Goal: Information Seeking & Learning: Find specific fact

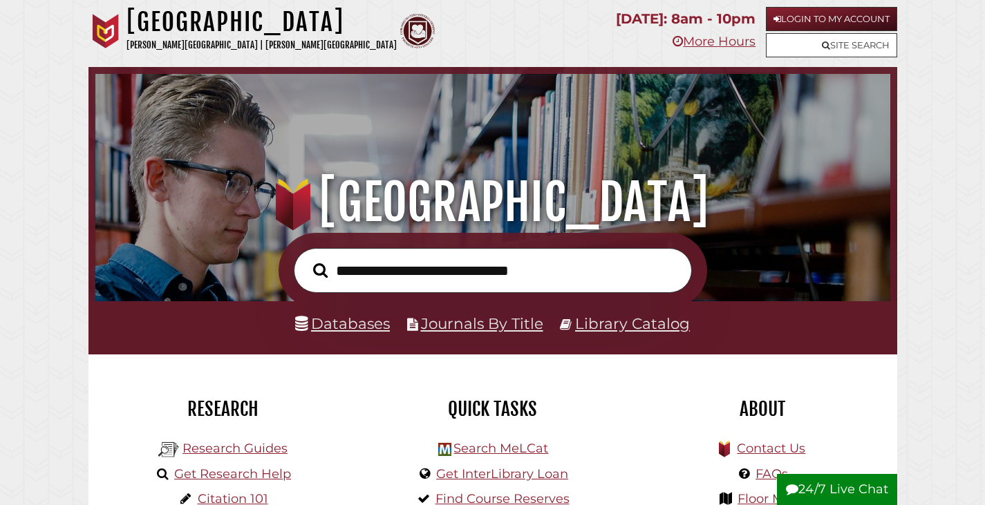
scroll to position [263, 788]
click at [332, 323] on link "Databases" at bounding box center [342, 323] width 95 height 18
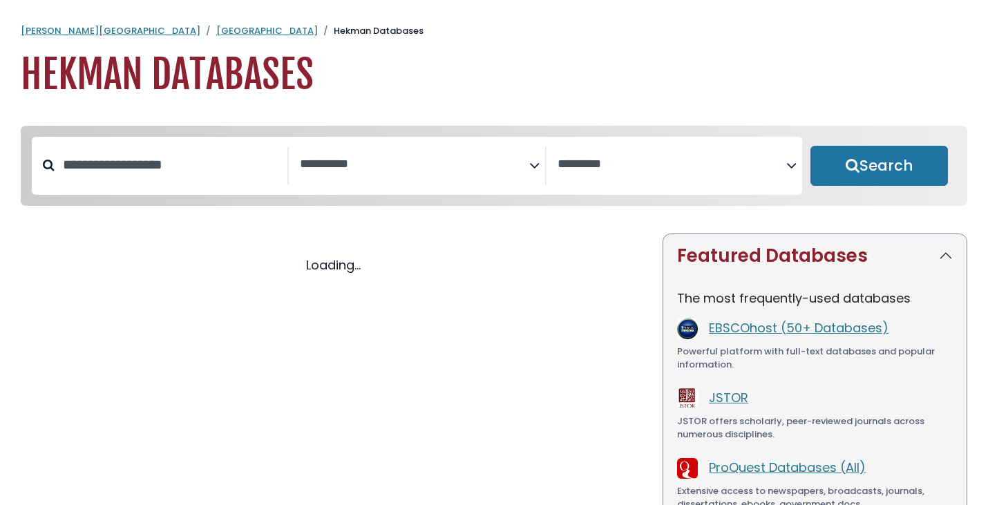
select select "Database Subject Filter"
select select "Database Vendors Filter"
select select "Database Subject Filter"
select select "Database Vendors Filter"
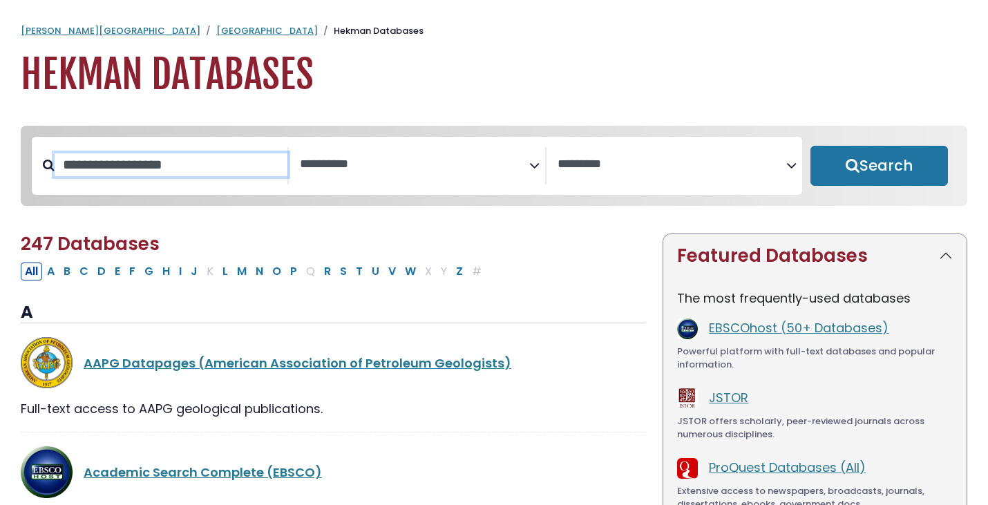
click at [173, 160] on input "Search database by title or keyword" at bounding box center [171, 164] width 233 height 23
paste input "**********"
type input "**********"
click at [810, 146] on button "Search" at bounding box center [878, 166] width 137 height 40
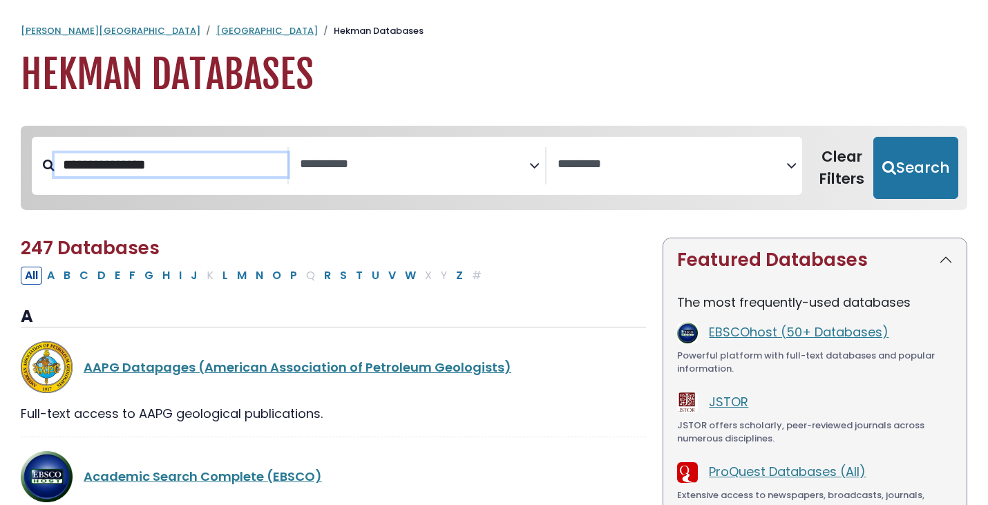
select select "Database Subject Filter"
select select "Database Vendors Filter"
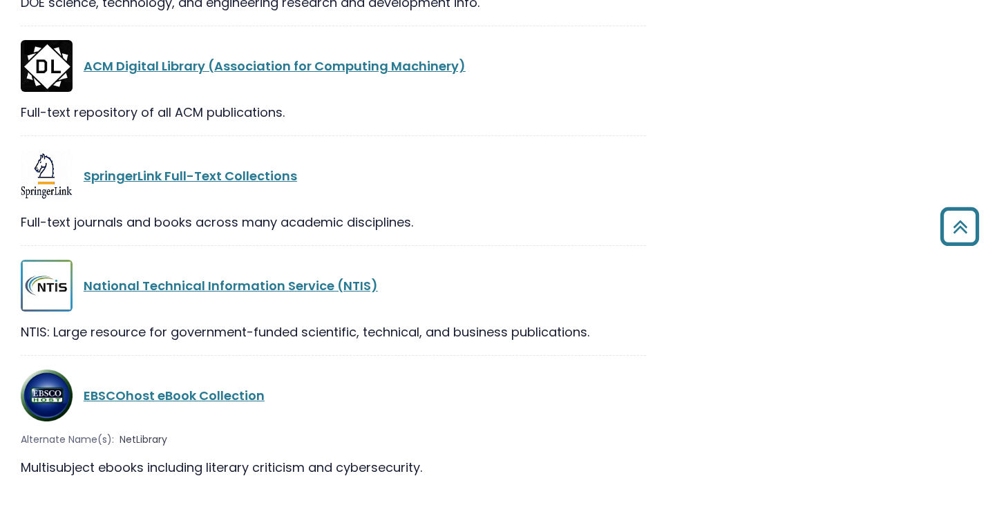
scroll to position [1081, 0]
